Goal: Communication & Community: Answer question/provide support

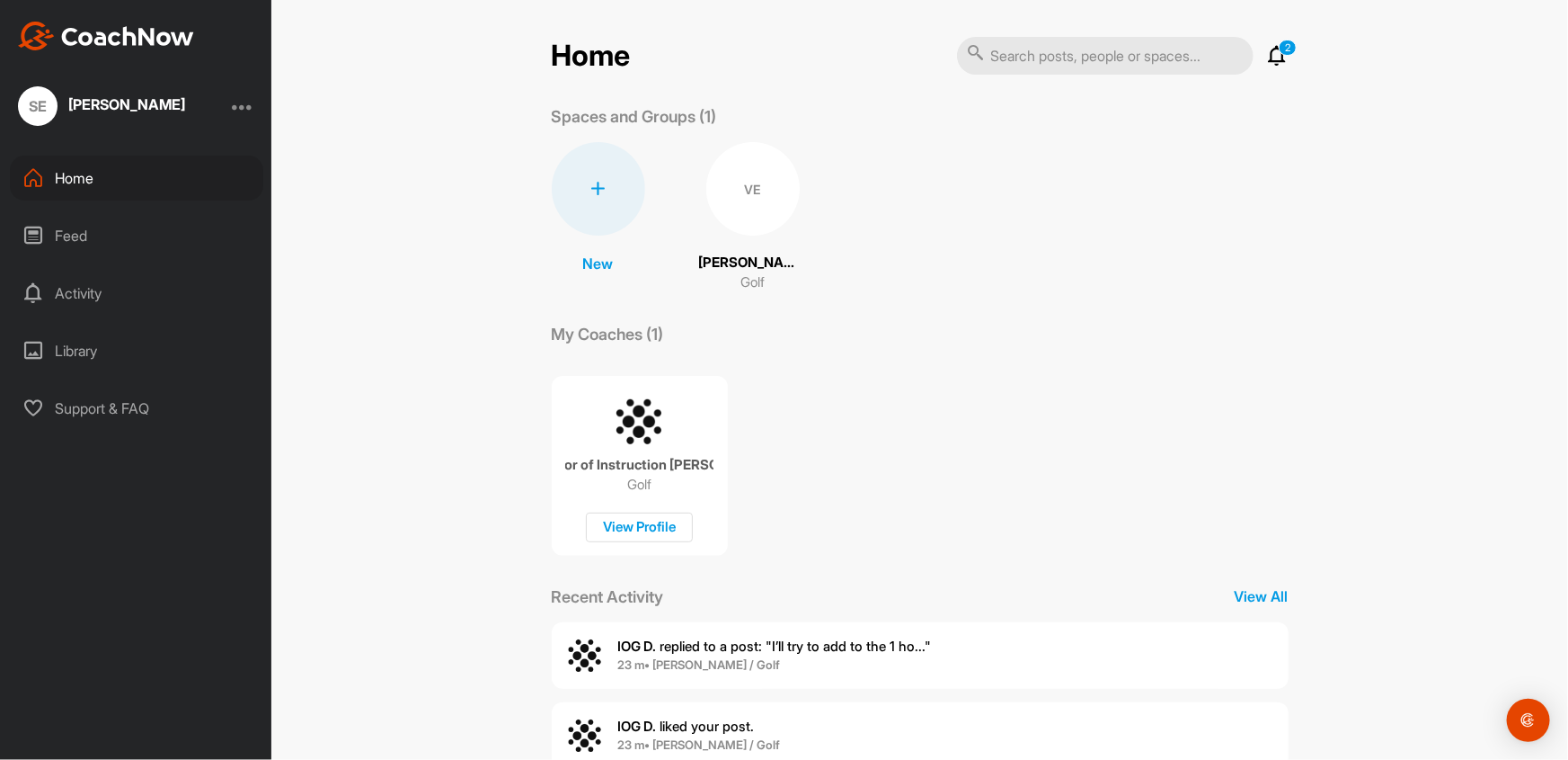
click at [1282, 52] on p "2" at bounding box center [1288, 48] width 18 height 17
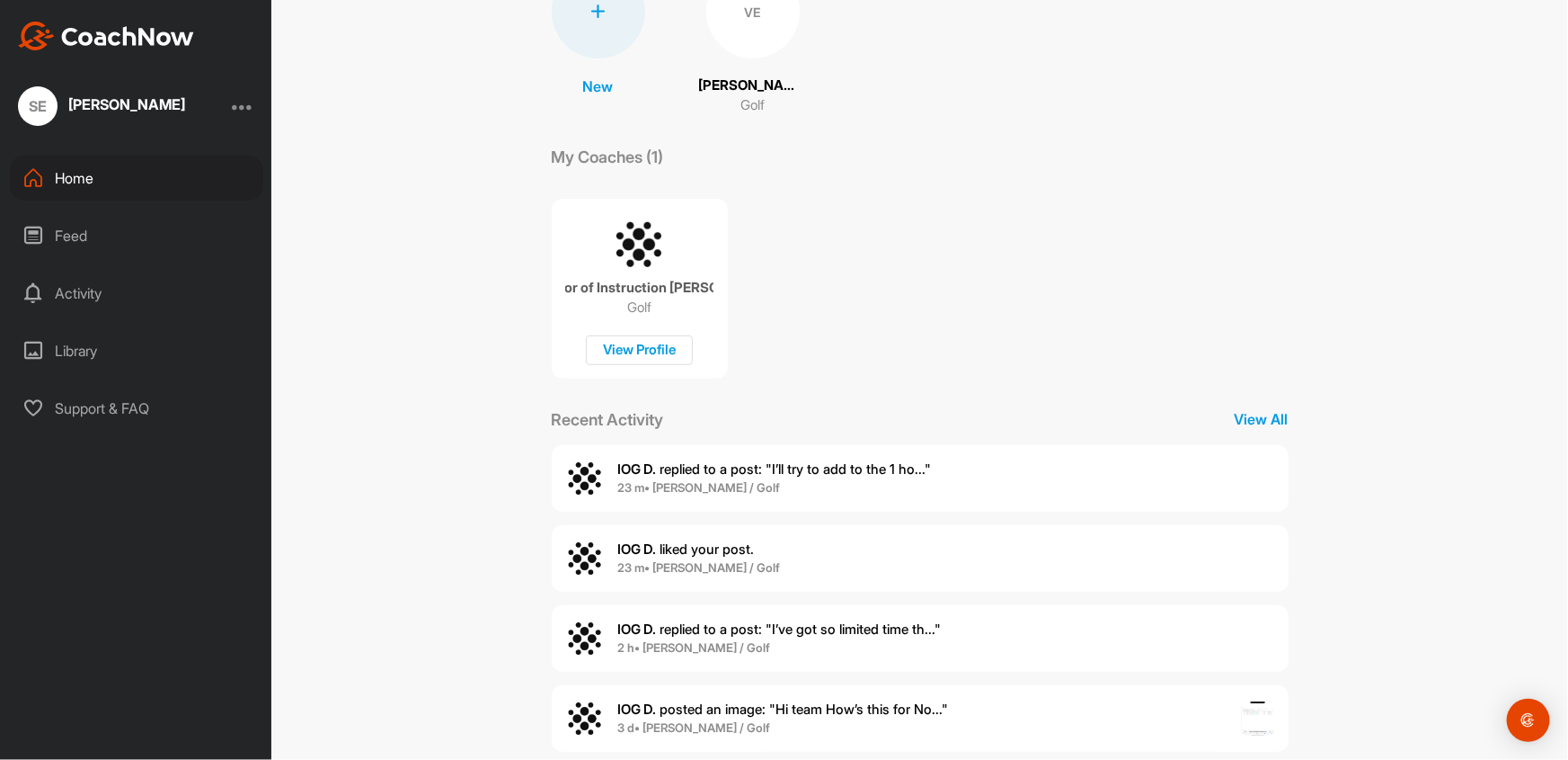
scroll to position [209, 0]
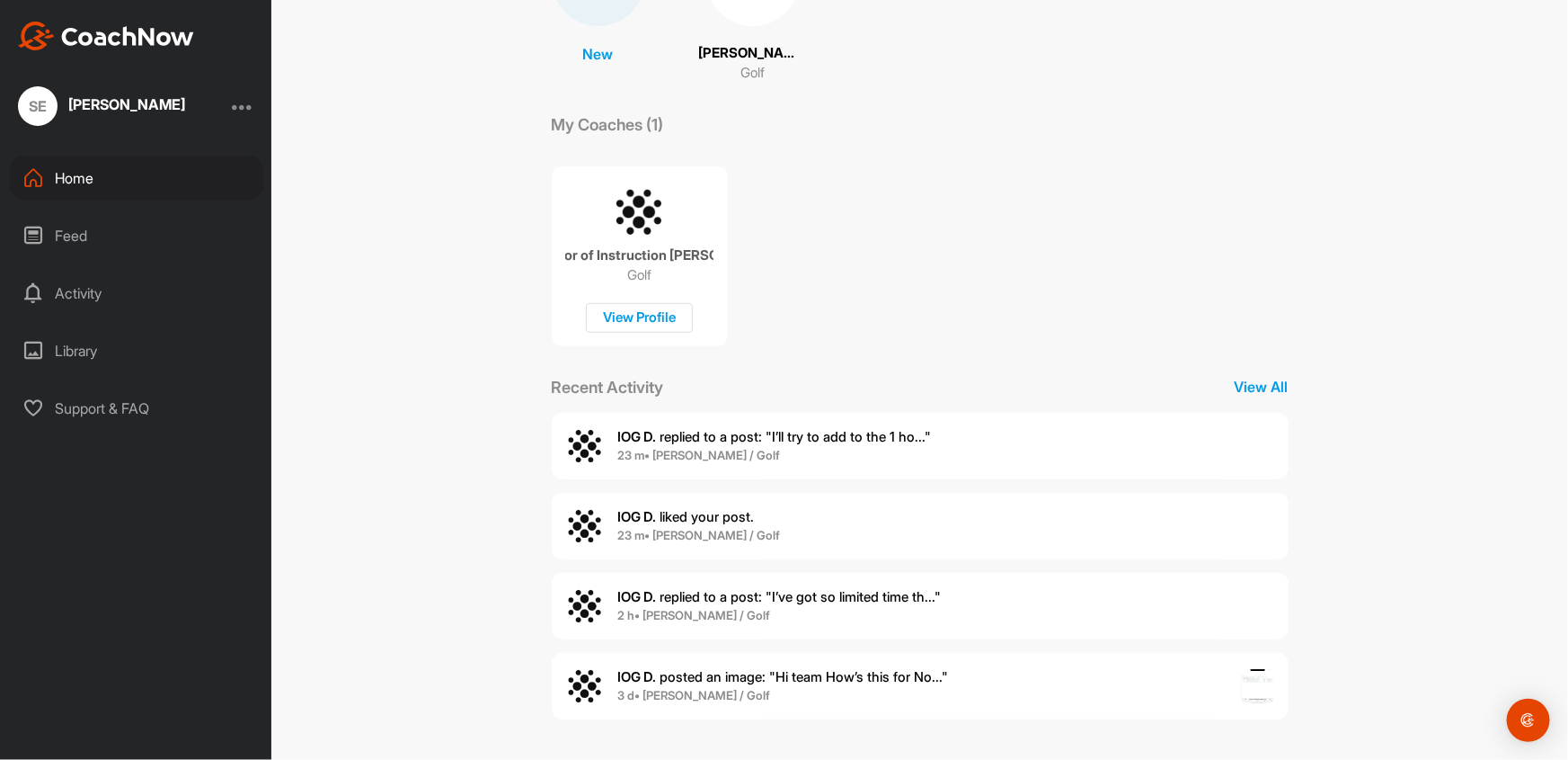
click at [851, 438] on span "IOG D. replied to a post : "I’ll try to add to the 1 ho..."" at bounding box center [775, 437] width 313 height 18
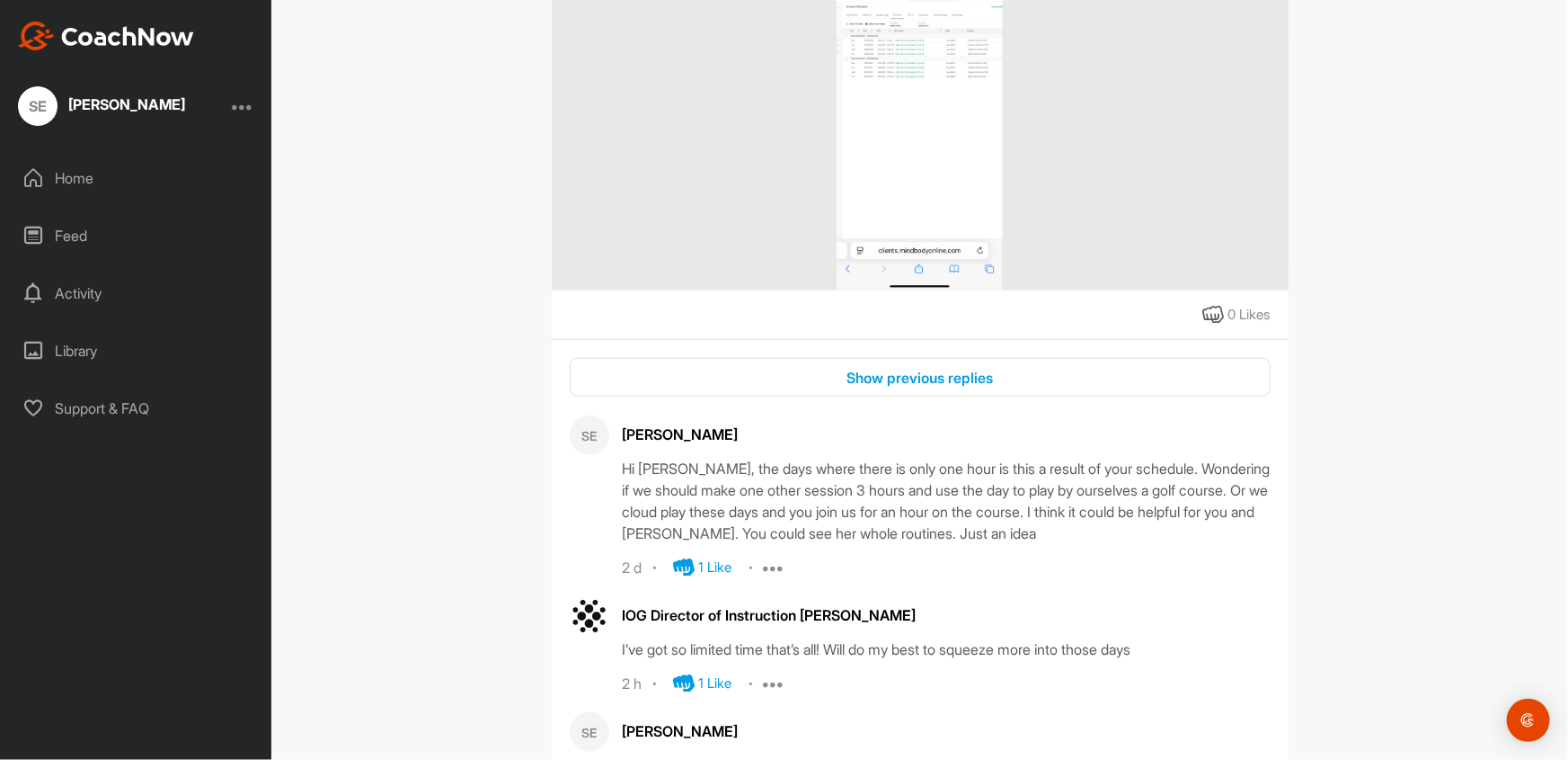
scroll to position [723, 0]
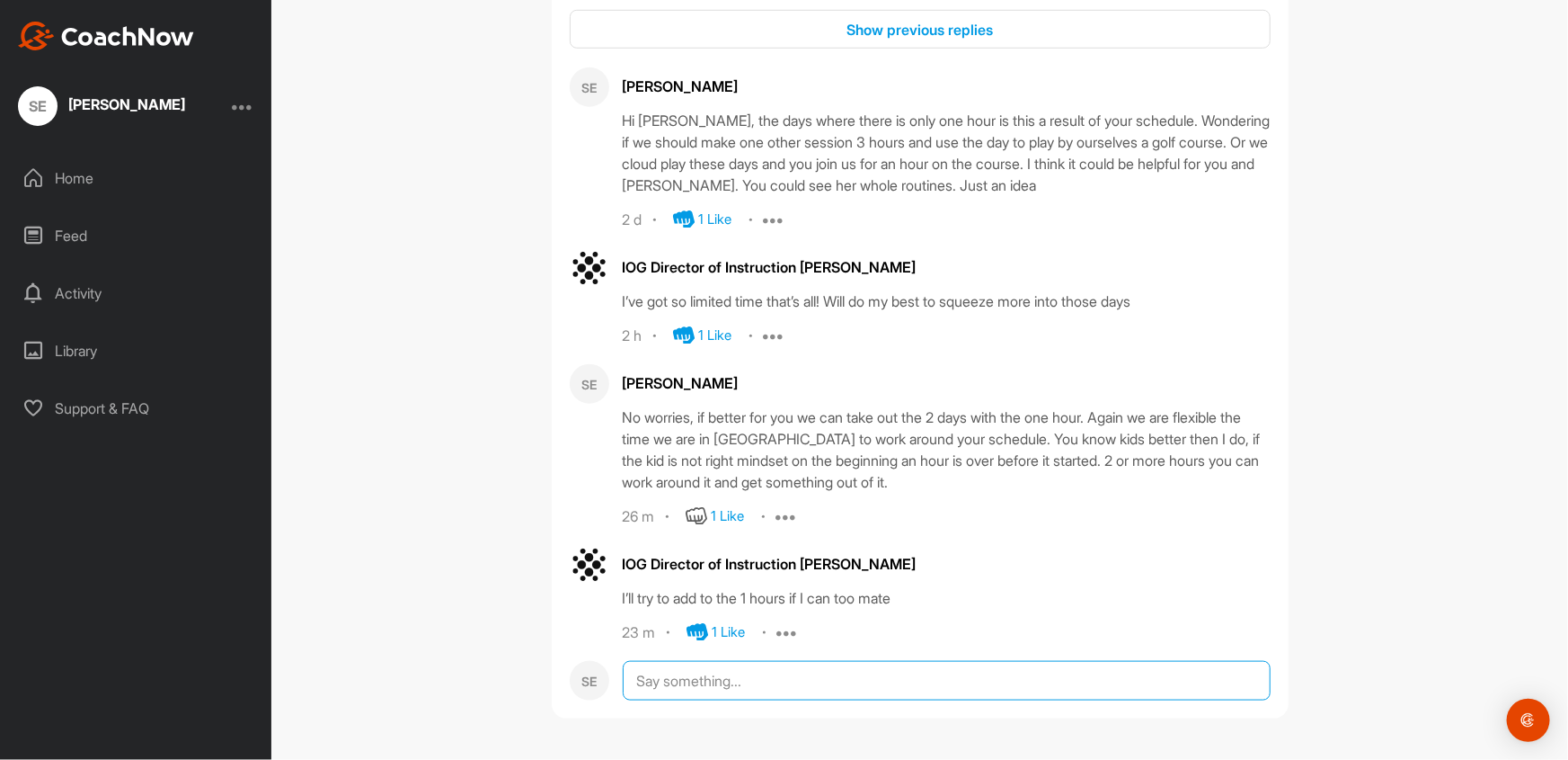
click at [680, 682] on textarea at bounding box center [946, 680] width 648 height 40
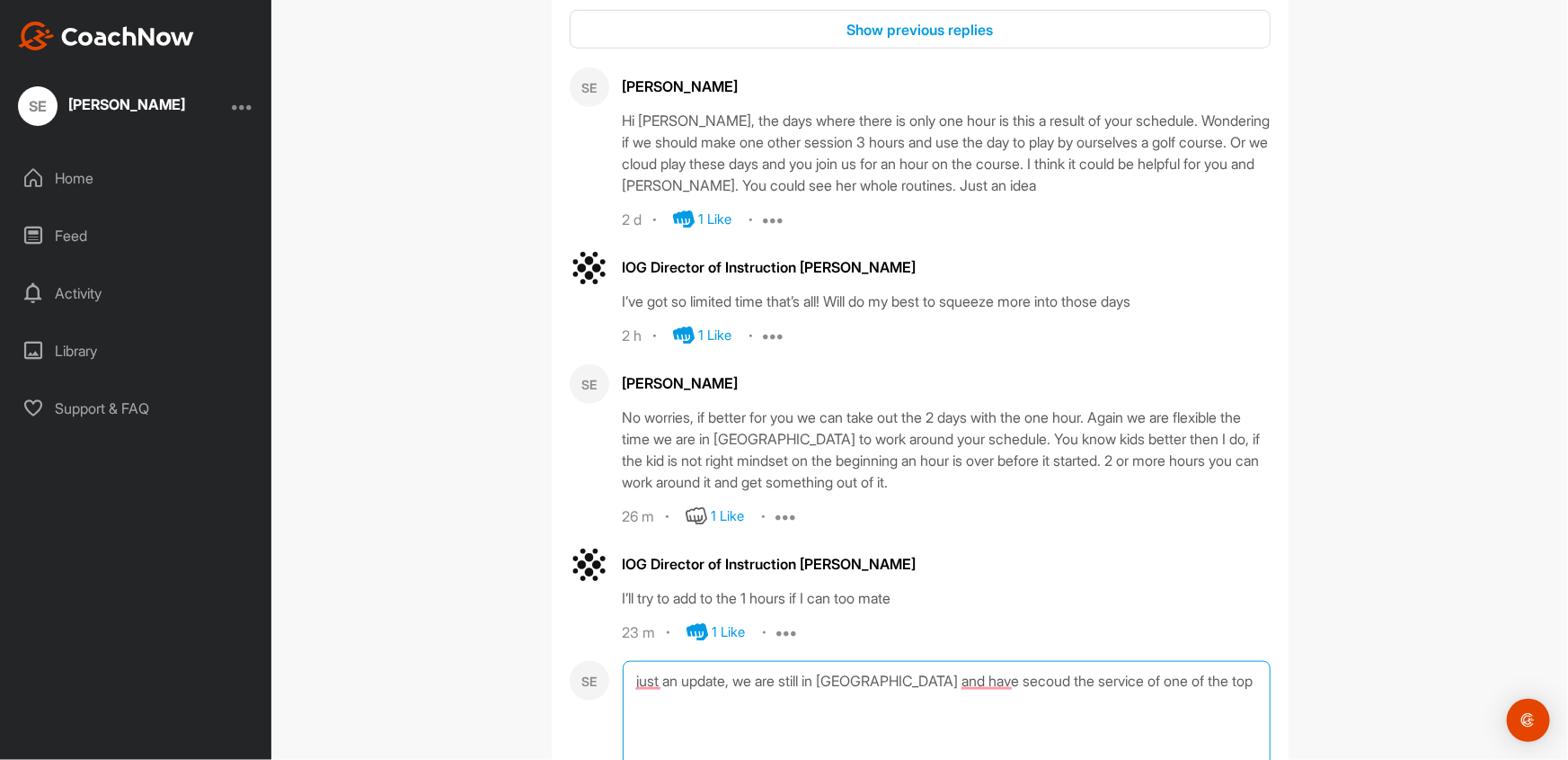
paste textarea "da er sich mit dem [PERSON_NAME] auskennt"
drag, startPoint x: 1212, startPoint y: 680, endPoint x: 1232, endPoint y: 694, distance: 24.4
click at [1232, 694] on textarea "just an update, we are still in [GEOGRAPHIC_DATA] and have secoud the service o…" at bounding box center [946, 750] width 648 height 180
paste textarea "Functional Neurological Therapis"
drag, startPoint x: 1210, startPoint y: 680, endPoint x: 1160, endPoint y: 681, distance: 50.0
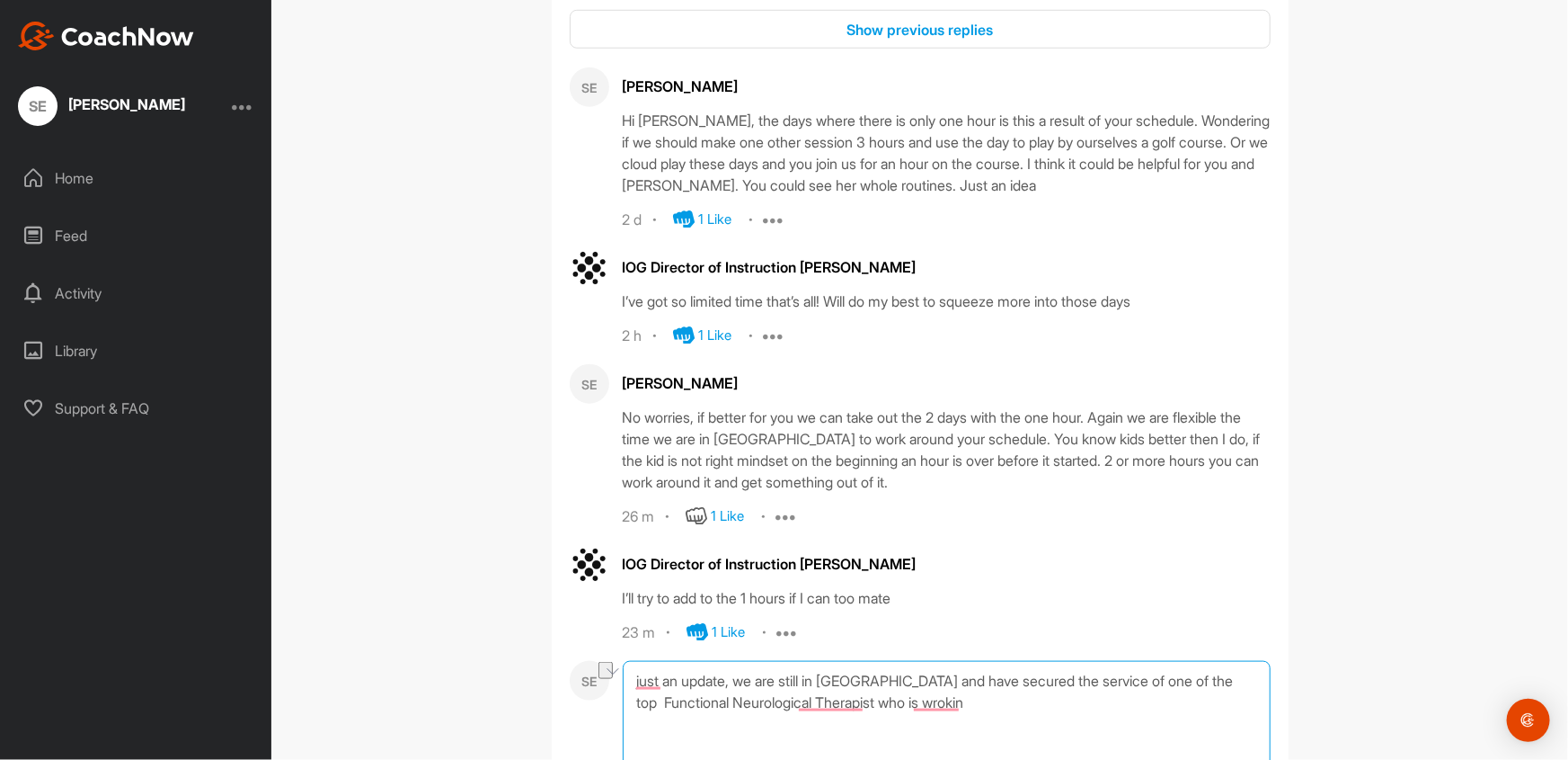
click at [1160, 681] on textarea "just an update, we are still in [GEOGRAPHIC_DATA] and have secured the service …" at bounding box center [946, 750] width 648 height 180
drag, startPoint x: 980, startPoint y: 704, endPoint x: 864, endPoint y: 704, distance: 116.0
click at [864, 704] on textarea "just an update, we are still in [GEOGRAPHIC_DATA] and have secured the service …" at bounding box center [946, 750] width 648 height 180
type textarea "just an update, we are still in [GEOGRAPHIC_DATA] and have secured the service …"
drag, startPoint x: 1104, startPoint y: 713, endPoint x: 609, endPoint y: 683, distance: 495.9
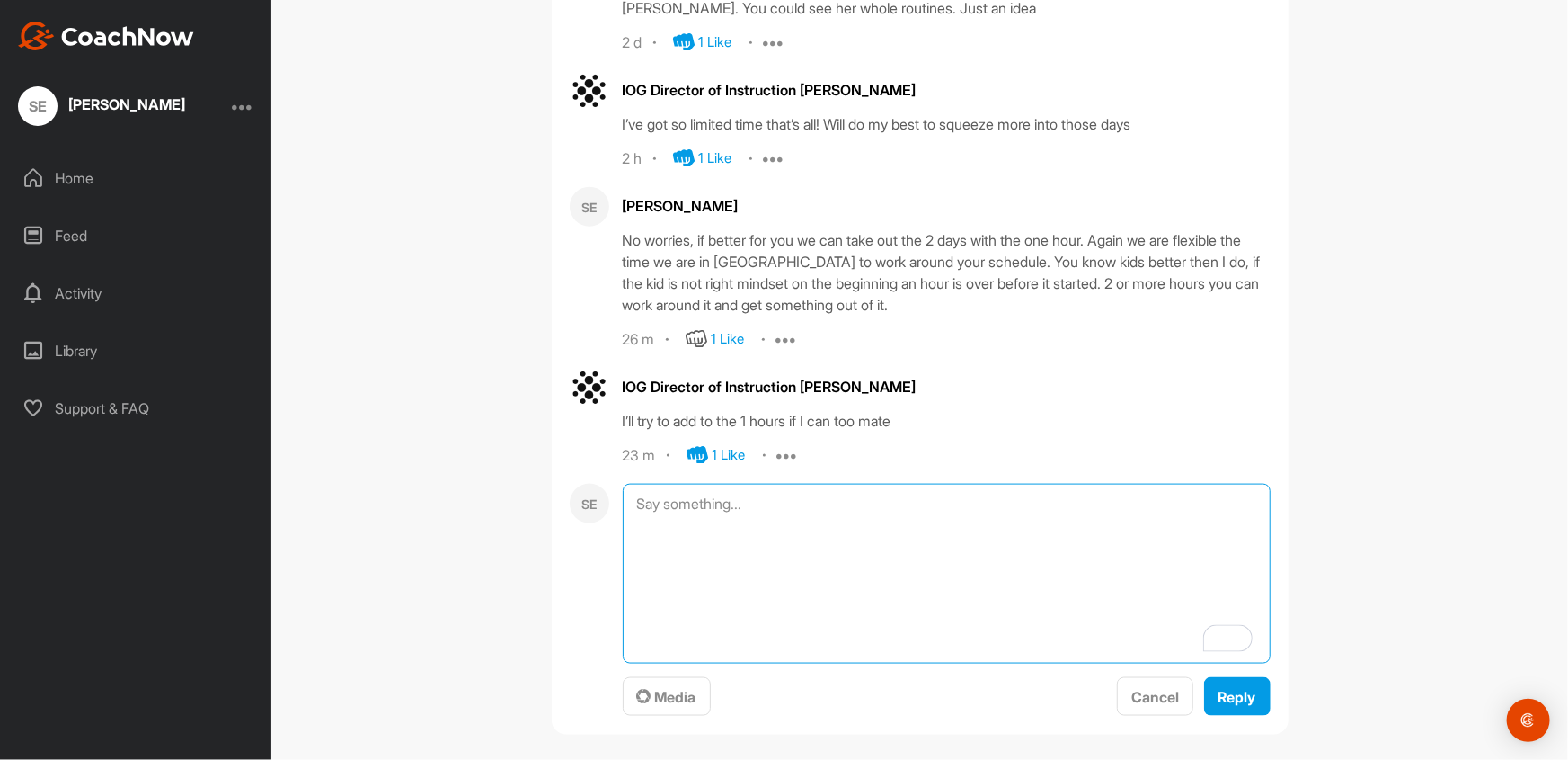
scroll to position [917, 0]
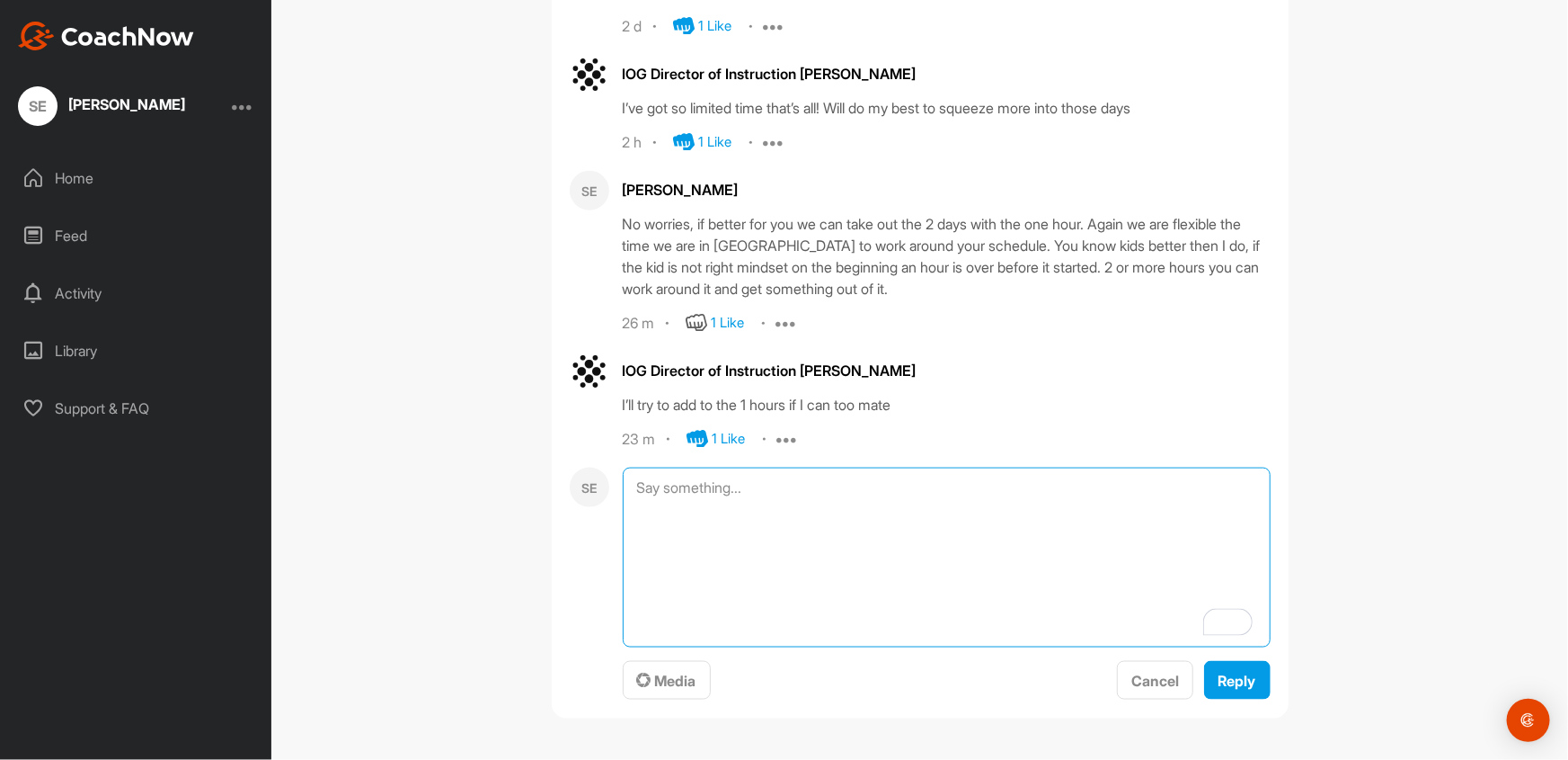
click at [690, 490] on textarea "To enrich screen reader interactions, please activate Accessibility in Grammarl…" at bounding box center [946, 557] width 648 height 180
paste textarea "We are still in [GEOGRAPHIC_DATA] and have secured the services of a leading Fu…"
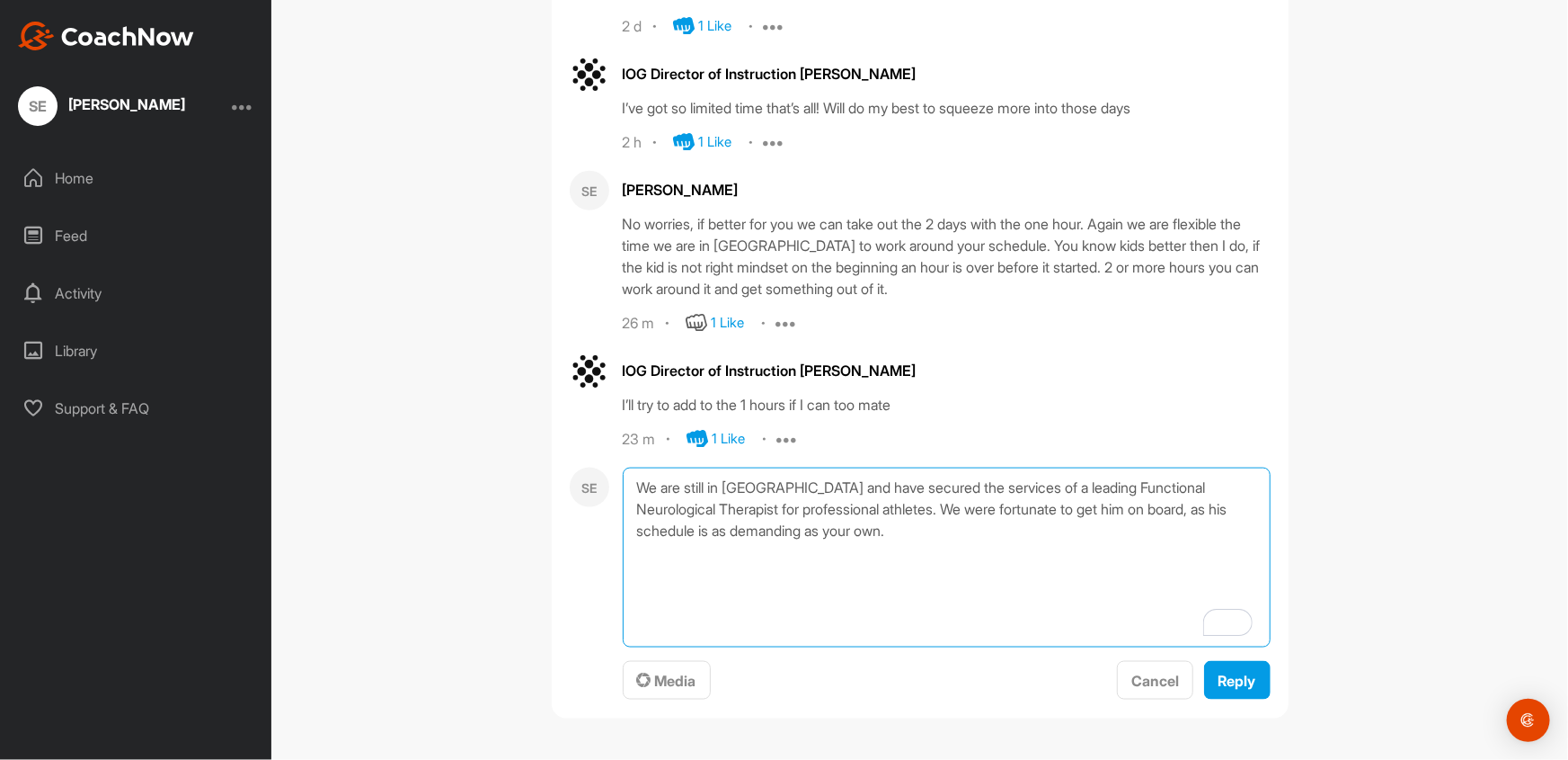
click at [634, 486] on textarea "We are still in [GEOGRAPHIC_DATA] and have secured the services of a leading Fu…" at bounding box center [946, 557] width 648 height 180
click at [1106, 486] on textarea "Just an update: We are still in [GEOGRAPHIC_DATA] and have secured the services…" at bounding box center [946, 557] width 648 height 180
click at [668, 532] on textarea "Just an update: We are still in [GEOGRAPHIC_DATA] and have secured the services…" at bounding box center [946, 557] width 648 height 180
click at [823, 550] on textarea "Just an update: We are still in [GEOGRAPHIC_DATA] and have secured the services…" at bounding box center [946, 557] width 648 height 180
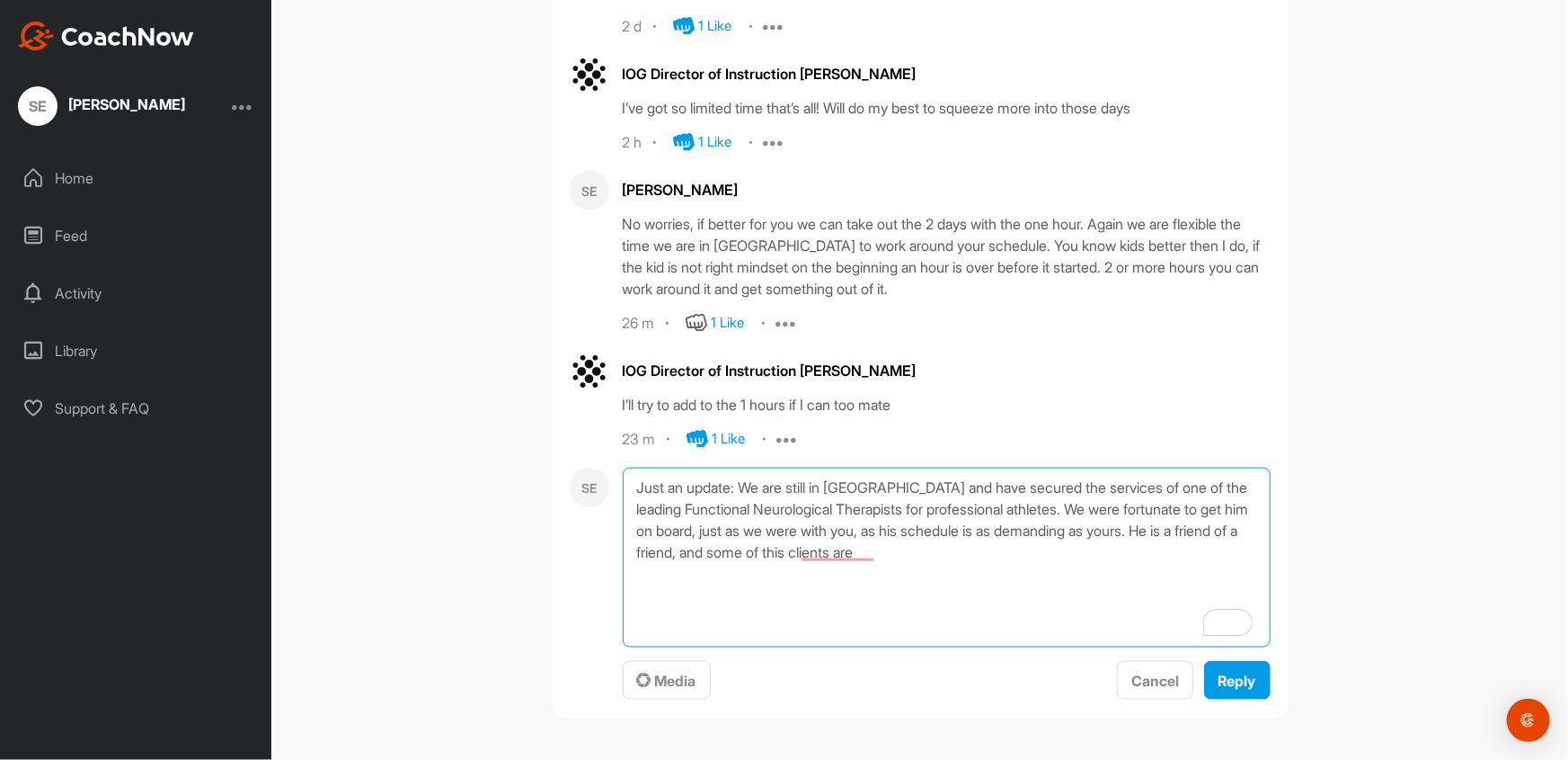
click at [905, 551] on textarea "Just an update: We are still in [GEOGRAPHIC_DATA] and have secured the services…" at bounding box center [946, 557] width 648 height 180
drag, startPoint x: 981, startPoint y: 508, endPoint x: 1026, endPoint y: 510, distance: 45.0
click at [1026, 510] on textarea "Just an update: We are still in [GEOGRAPHIC_DATA] and have secured the services…" at bounding box center [946, 557] width 648 height 180
click at [1023, 510] on textarea "Just an update: We are still in [GEOGRAPHIC_DATA] and have secured the services…" at bounding box center [946, 557] width 648 height 180
drag, startPoint x: 977, startPoint y: 505, endPoint x: 1029, endPoint y: 507, distance: 52.0
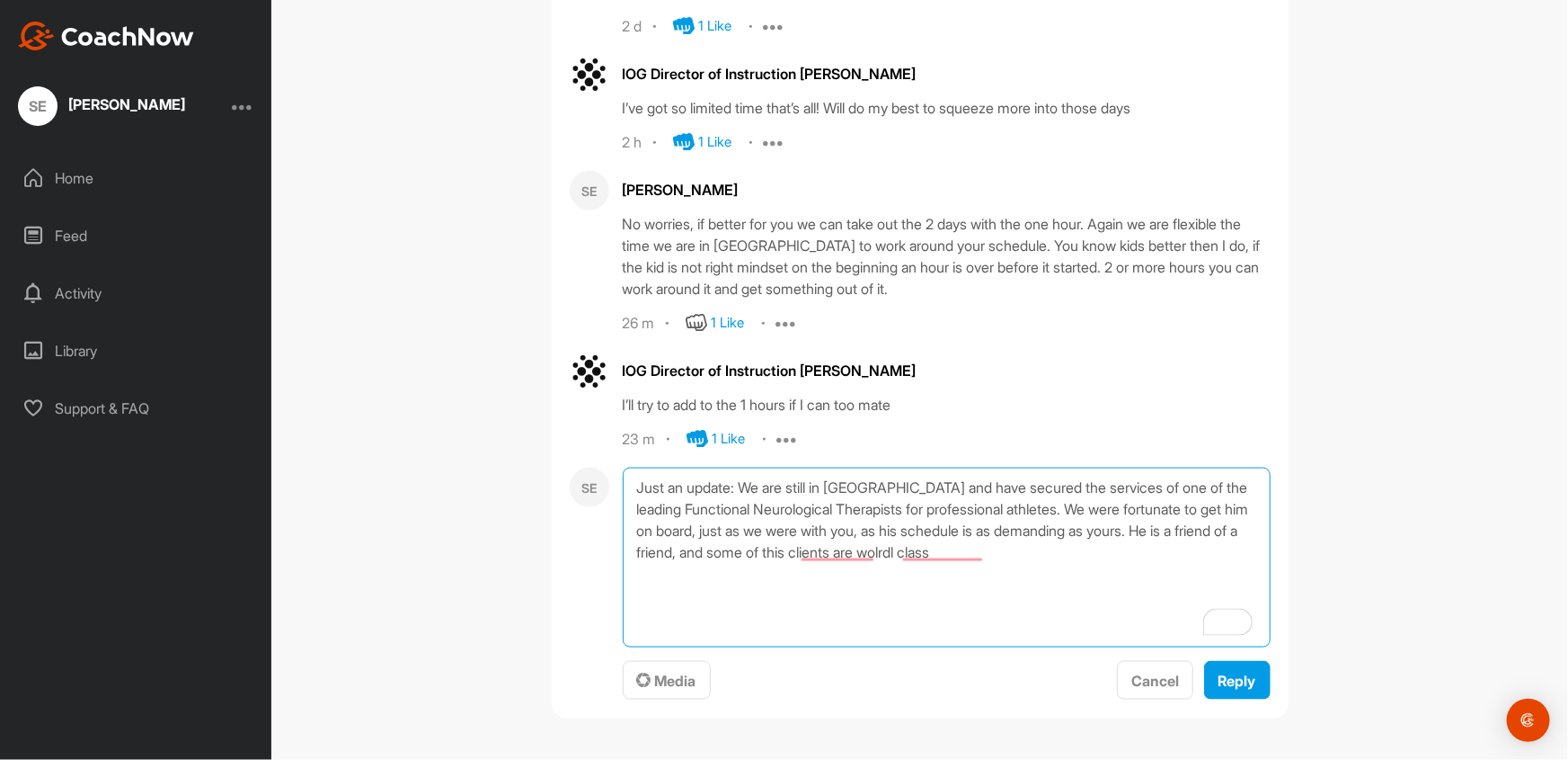
click at [1029, 507] on textarea "Just an update: We are still in [GEOGRAPHIC_DATA] and have secured the services…" at bounding box center [946, 557] width 648 height 180
click at [988, 558] on textarea "Just an update: We are still in [GEOGRAPHIC_DATA] and have secured the services…" at bounding box center [946, 557] width 648 height 180
paste textarea "athletes"
click at [1034, 551] on textarea "Just an update: We are still in [GEOGRAPHIC_DATA] and have secured the services…" at bounding box center [946, 557] width 648 height 180
type textarea "Just an update: We are still in [GEOGRAPHIC_DATA] and have secured the services…"
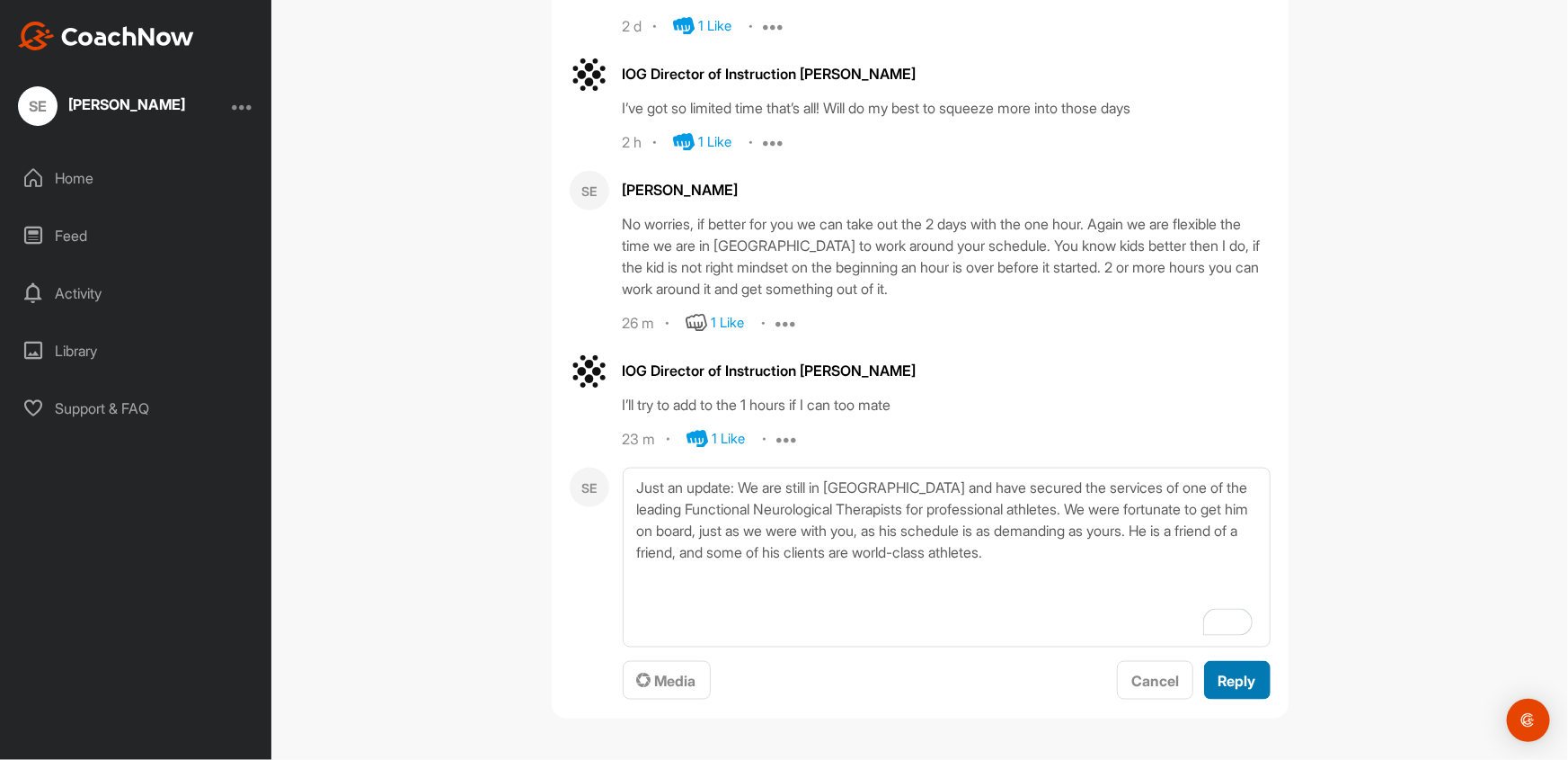
click at [1231, 678] on span "Reply" at bounding box center [1237, 680] width 38 height 18
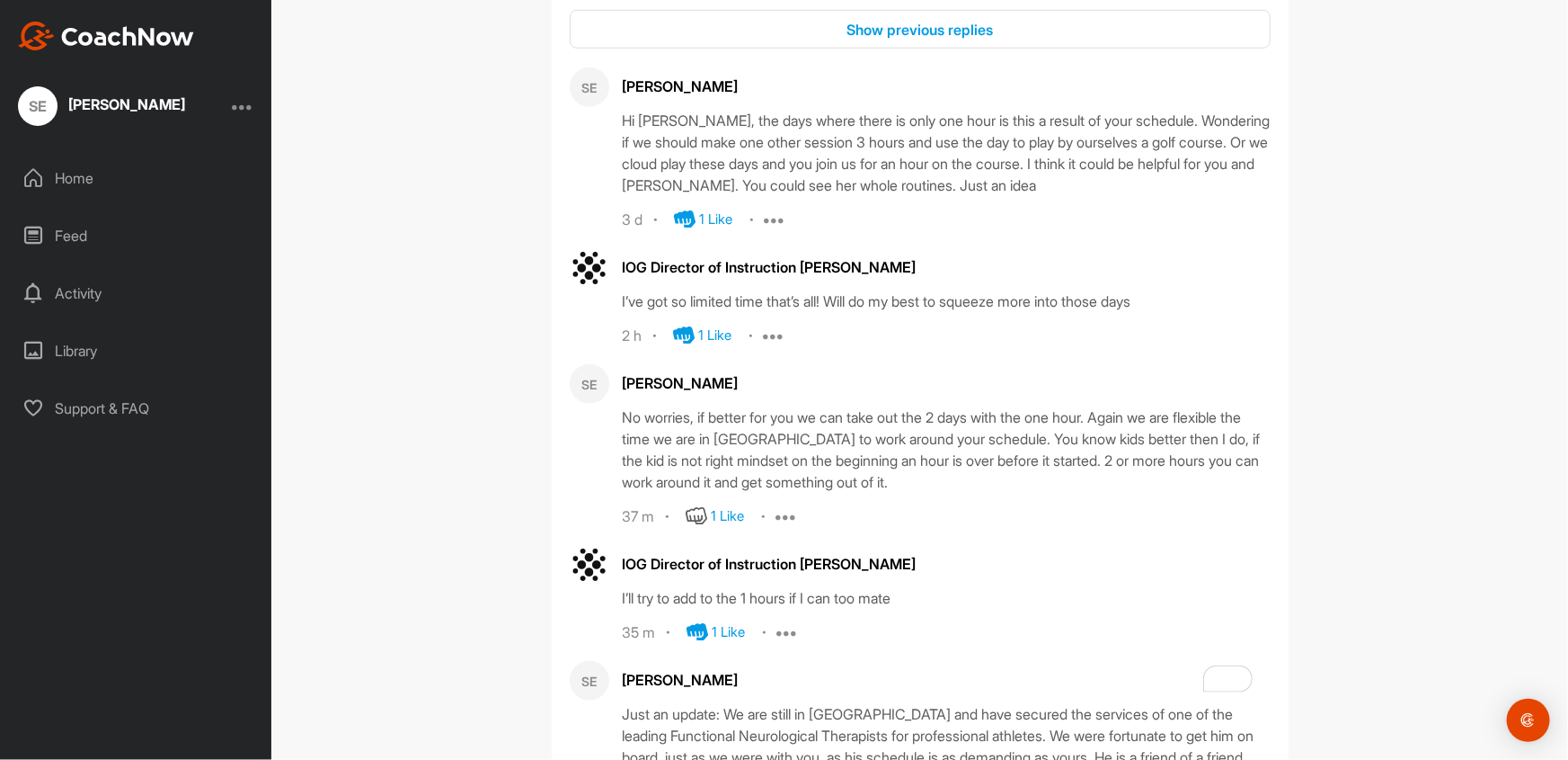
scroll to position [904, 0]
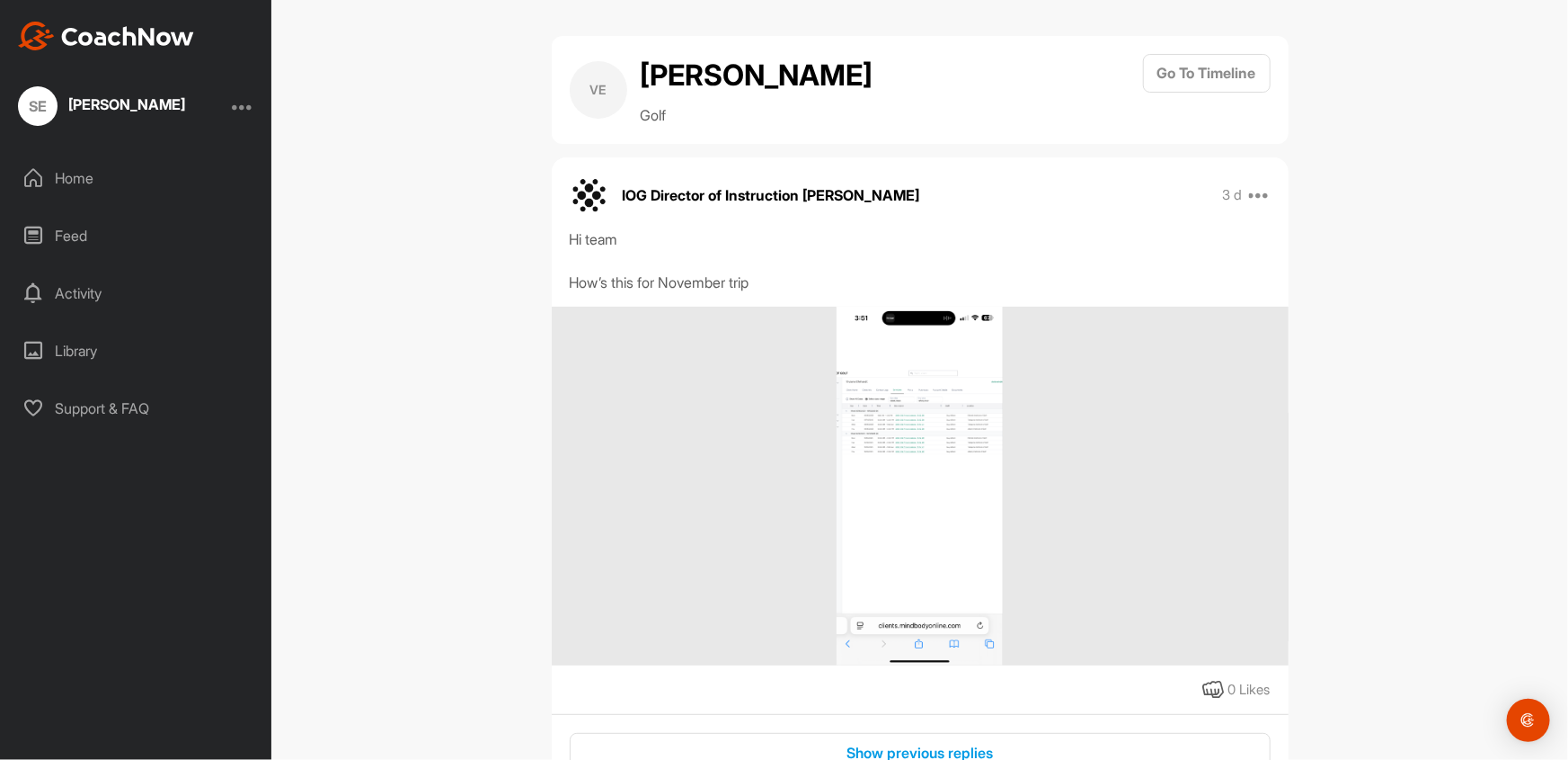
scroll to position [904, 0]
